Goal: Transaction & Acquisition: Purchase product/service

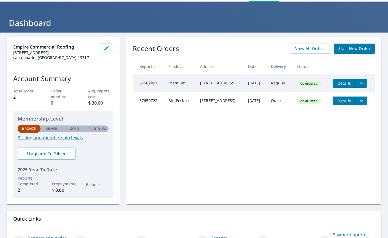
scroll to position [20, 0]
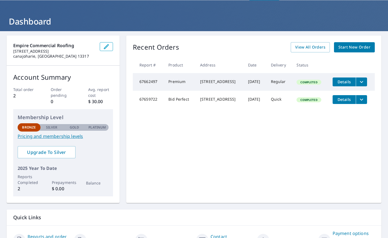
click at [349, 49] on span "Start New Order" at bounding box center [354, 47] width 32 height 7
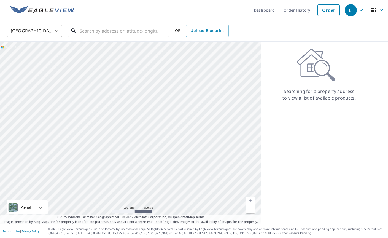
click at [125, 31] on input "text" at bounding box center [119, 30] width 78 height 15
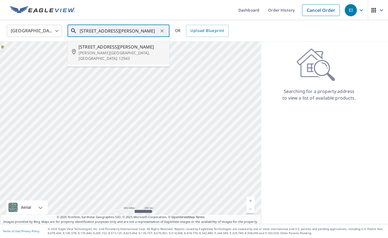
click at [99, 48] on span "[STREET_ADDRESS][PERSON_NAME]" at bounding box center [121, 47] width 86 height 7
type input "[STREET_ADDRESS][PERSON_NAME][PERSON_NAME]"
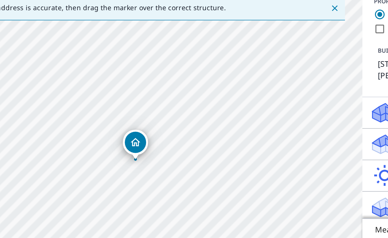
drag, startPoint x: 71, startPoint y: 104, endPoint x: 72, endPoint y: 81, distance: 22.6
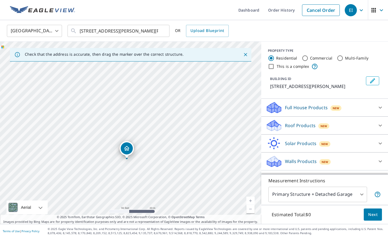
drag, startPoint x: 173, startPoint y: 145, endPoint x: 167, endPoint y: 168, distance: 23.9
click at [167, 168] on div "[STREET_ADDRESS][PERSON_NAME]" at bounding box center [130, 133] width 261 height 182
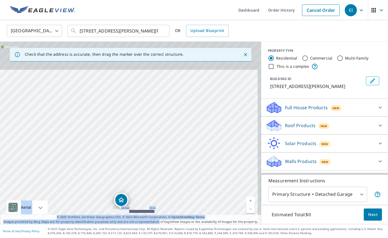
drag, startPoint x: 167, startPoint y: 168, endPoint x: 158, endPoint y: 237, distance: 69.7
click at [158, 224] on div "Check that the address is accurate, then drag the marker over the correct struc…" at bounding box center [130, 133] width 261 height 182
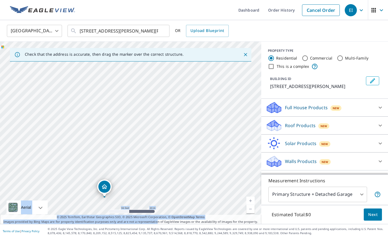
drag, startPoint x: 146, startPoint y: 207, endPoint x: 149, endPoint y: 237, distance: 31.0
click at [146, 218] on div "[STREET_ADDRESS][PERSON_NAME]" at bounding box center [130, 133] width 261 height 182
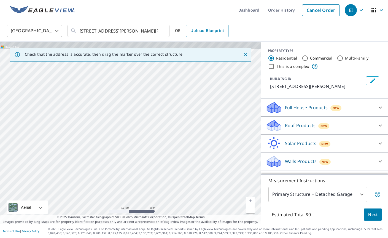
drag, startPoint x: 175, startPoint y: 135, endPoint x: 175, endPoint y: 226, distance: 91.7
click at [175, 224] on div "[STREET_ADDRESS][PERSON_NAME]" at bounding box center [130, 133] width 261 height 182
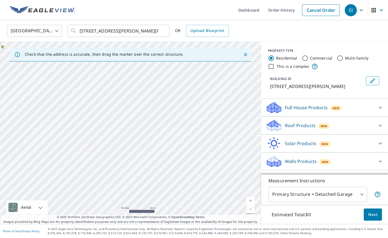
click at [74, 115] on div "[STREET_ADDRESS][PERSON_NAME]" at bounding box center [130, 133] width 261 height 182
click at [73, 116] on div "[STREET_ADDRESS][PERSON_NAME]" at bounding box center [130, 133] width 261 height 182
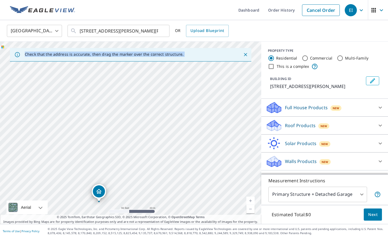
drag, startPoint x: 85, startPoint y: 147, endPoint x: 80, endPoint y: 48, distance: 99.0
click at [80, 48] on div "Check that the address is accurate, then drag the marker over the correct struc…" at bounding box center [130, 133] width 261 height 182
click at [96, 153] on div "[STREET_ADDRESS][PERSON_NAME]" at bounding box center [130, 133] width 261 height 182
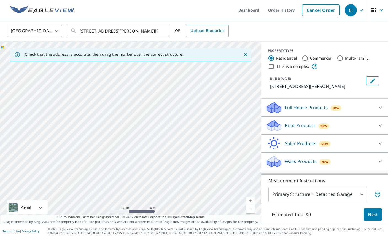
drag, startPoint x: 109, startPoint y: 212, endPoint x: 106, endPoint y: 199, distance: 13.4
click at [106, 199] on div "[STREET_ADDRESS][PERSON_NAME]" at bounding box center [130, 133] width 261 height 182
drag, startPoint x: 113, startPoint y: 173, endPoint x: 105, endPoint y: 157, distance: 17.7
click at [105, 157] on div "[STREET_ADDRESS][PERSON_NAME]" at bounding box center [130, 133] width 261 height 182
drag, startPoint x: 105, startPoint y: 157, endPoint x: 98, endPoint y: 125, distance: 32.4
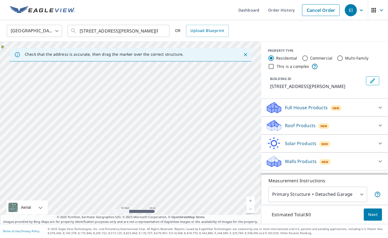
click at [98, 125] on div "[STREET_ADDRESS][PERSON_NAME]" at bounding box center [130, 133] width 261 height 182
drag, startPoint x: 94, startPoint y: 222, endPoint x: 61, endPoint y: 122, distance: 105.8
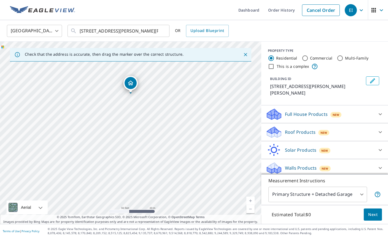
drag, startPoint x: 129, startPoint y: 131, endPoint x: 128, endPoint y: 44, distance: 86.8
drag, startPoint x: 132, startPoint y: 131, endPoint x: 132, endPoint y: 134, distance: 3.0
drag, startPoint x: 132, startPoint y: 127, endPoint x: 174, endPoint y: 150, distance: 47.8
drag, startPoint x: 174, startPoint y: 150, endPoint x: 172, endPoint y: 160, distance: 10.0
click at [172, 160] on div "[STREET_ADDRESS][PERSON_NAME][PERSON_NAME]" at bounding box center [130, 133] width 261 height 182
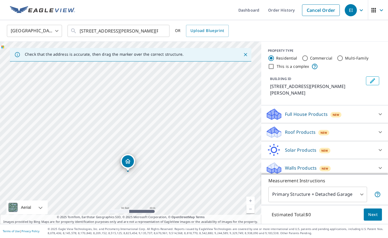
drag, startPoint x: 130, startPoint y: 142, endPoint x: 129, endPoint y: 162, distance: 20.4
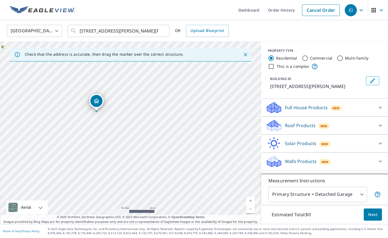
drag, startPoint x: 129, startPoint y: 162, endPoint x: 94, endPoint y: 132, distance: 45.3
click at [94, 132] on div "[STREET_ADDRESS][PERSON_NAME]" at bounding box center [130, 133] width 261 height 182
drag, startPoint x: 94, startPoint y: 132, endPoint x: 120, endPoint y: 153, distance: 32.7
click at [120, 153] on div "[STREET_ADDRESS][PERSON_NAME]" at bounding box center [130, 133] width 261 height 182
drag, startPoint x: 121, startPoint y: 123, endPoint x: 85, endPoint y: 81, distance: 55.2
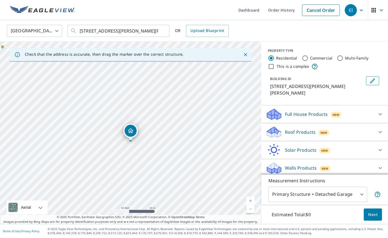
scroll to position [18, 0]
click at [361, 195] on body "EI EI Dashboard Order History Cancel Order EI United States [GEOGRAPHIC_DATA] ​…" at bounding box center [194, 119] width 388 height 238
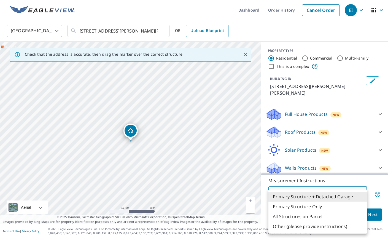
click at [313, 204] on li "Primary Structure Only" at bounding box center [317, 206] width 99 height 10
type input "2"
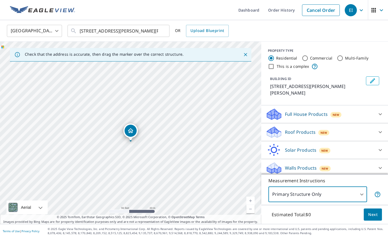
click at [368, 216] on span "Next" at bounding box center [372, 214] width 9 height 7
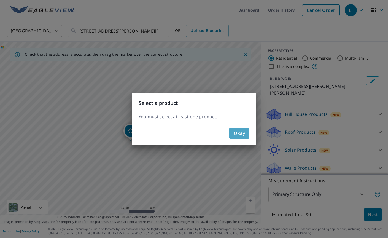
click at [240, 138] on button "Okay" at bounding box center [239, 133] width 20 height 11
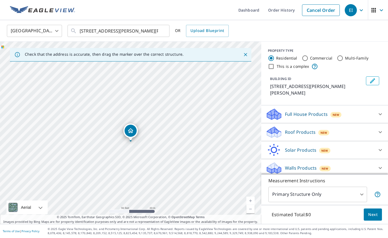
click at [288, 129] on p "Roof Products" at bounding box center [300, 132] width 31 height 7
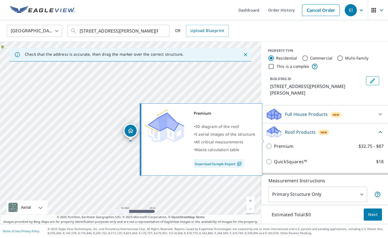
click at [278, 143] on p "Premium" at bounding box center [284, 146] width 20 height 7
click at [274, 143] on input "Premium $32.75 - $87" at bounding box center [270, 146] width 8 height 7
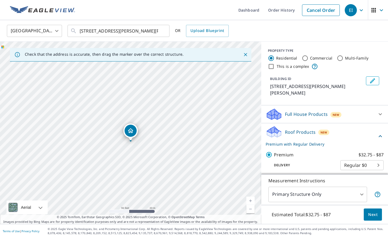
click at [361, 141] on body "EI EI Dashboard Order History Cancel Order EI United States [GEOGRAPHIC_DATA] ​…" at bounding box center [194, 119] width 388 height 238
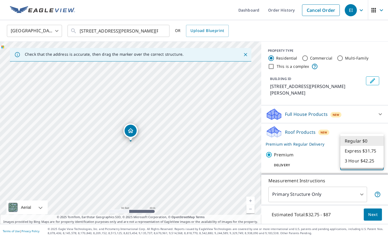
click at [280, 109] on div at bounding box center [194, 119] width 388 height 238
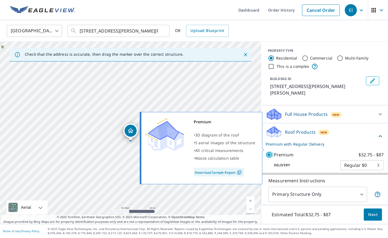
click at [269, 151] on input "Premium $32.75 - $87" at bounding box center [270, 154] width 8 height 7
checkbox input "false"
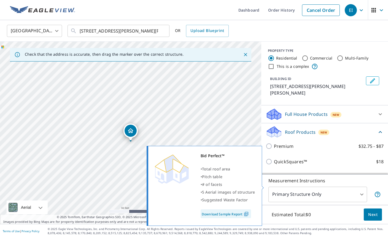
click at [270, 189] on input "Bid Perfect™ $18" at bounding box center [270, 192] width 8 height 7
checkbox input "true"
type input "1"
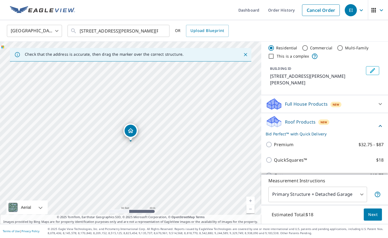
scroll to position [11, 0]
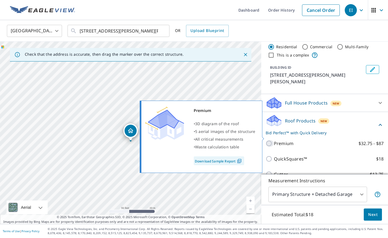
click at [270, 140] on input "Premium $32.75 - $87" at bounding box center [270, 143] width 8 height 7
checkbox input "true"
checkbox input "false"
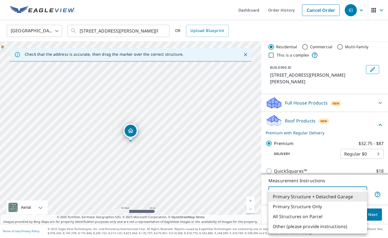
click at [363, 191] on body "EI EI Dashboard Order History Cancel Order EI United States [GEOGRAPHIC_DATA] ​…" at bounding box center [194, 119] width 388 height 238
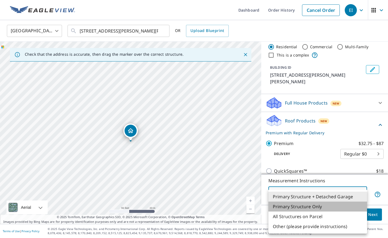
click at [302, 208] on li "Primary Structure Only" at bounding box center [317, 206] width 99 height 10
type input "2"
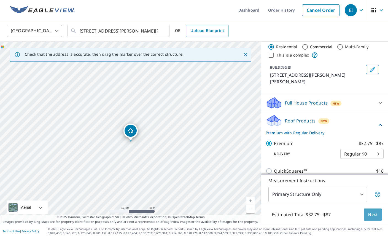
click at [373, 215] on span "Next" at bounding box center [372, 214] width 9 height 7
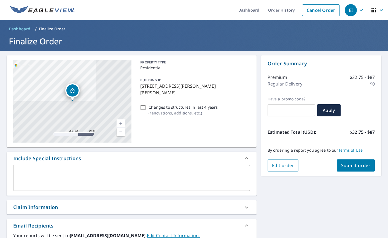
click at [142, 104] on input "Changes to structures in last 4 years ( renovations, additions, etc. )" at bounding box center [143, 107] width 7 height 7
checkbox input "true"
click at [78, 170] on textarea at bounding box center [131, 178] width 229 height 16
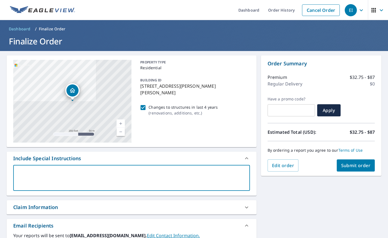
type textarea "O"
type textarea "x"
type textarea "On"
type textarea "x"
type textarea "Onl"
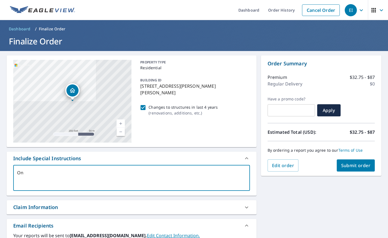
type textarea "x"
type textarea "Only"
type textarea "x"
type textarea "Only"
type textarea "x"
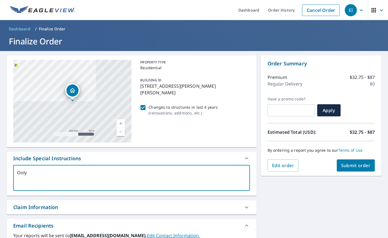
type textarea "Only t"
type textarea "x"
type textarea "Only th"
type textarea "x"
type textarea "Only thi"
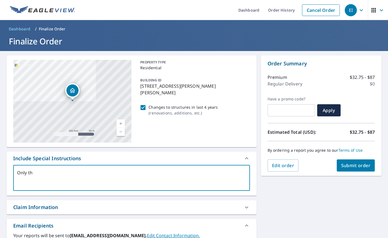
type textarea "x"
type textarea "Only this"
type textarea "x"
type textarea "Only this"
type textarea "x"
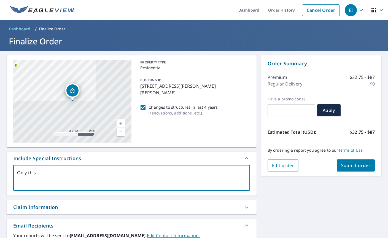
type textarea "Only this s"
type textarea "x"
type textarea "Only this st"
type textarea "x"
type textarea "Only this stu"
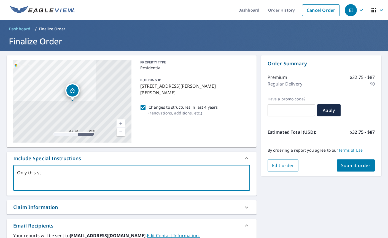
type textarea "x"
type textarea "Only this st"
type textarea "x"
type textarea "Only this str"
type textarea "x"
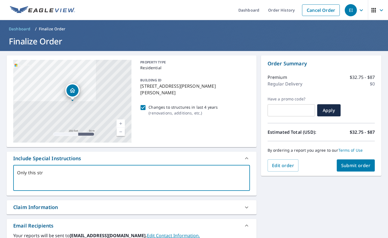
type textarea "Only this stru"
type textarea "x"
type textarea "Only this struc"
type textarea "x"
type textarea "Only this struct"
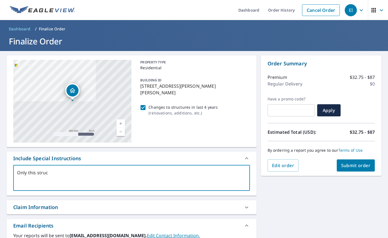
type textarea "x"
type textarea "Only this structu"
type textarea "x"
type textarea "Only this structur"
type textarea "x"
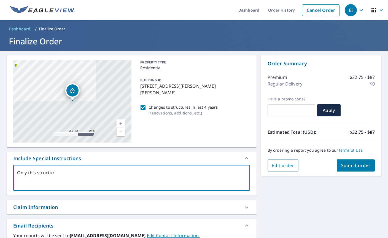
type textarea "Only this structure"
type textarea "x"
type textarea "Only this structure"
type textarea "x"
type textarea "Only this structure p"
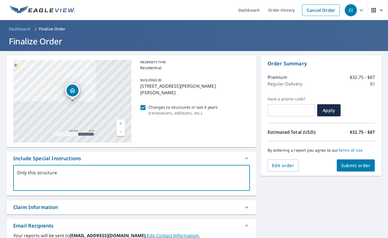
type textarea "x"
type textarea "Only this structure pi"
type textarea "x"
type textarea "Only this structure pin"
type textarea "x"
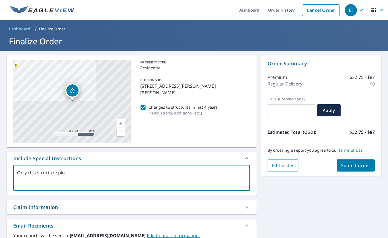
type textarea "Only this structure pinn"
type textarea "x"
type textarea "Only this structure pinne"
type textarea "x"
type textarea "Only this structure pinned"
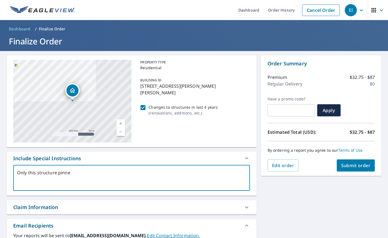
type textarea "x"
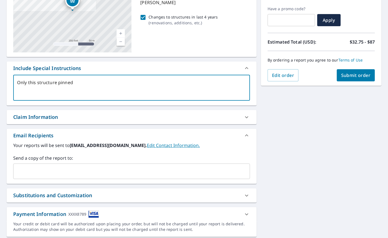
scroll to position [90, 0]
type textarea "Only this structure pinned"
click at [352, 72] on span "Submit order" at bounding box center [355, 75] width 29 height 6
type textarea "x"
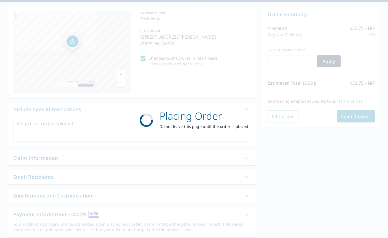
scroll to position [49, 0]
